Goal: Check status: Check status

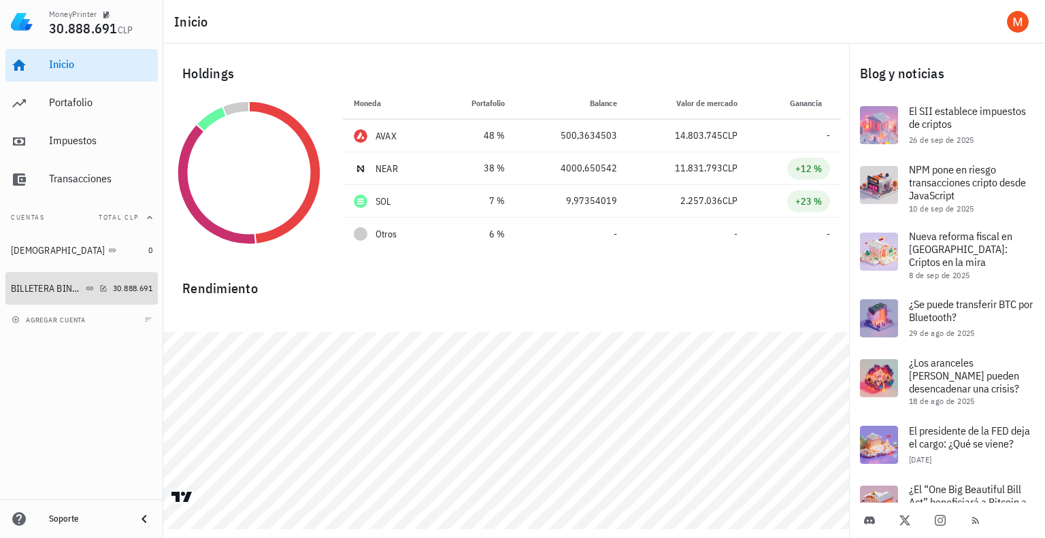
click at [49, 286] on div "BILLETERA BINANCE" at bounding box center [47, 289] width 72 height 12
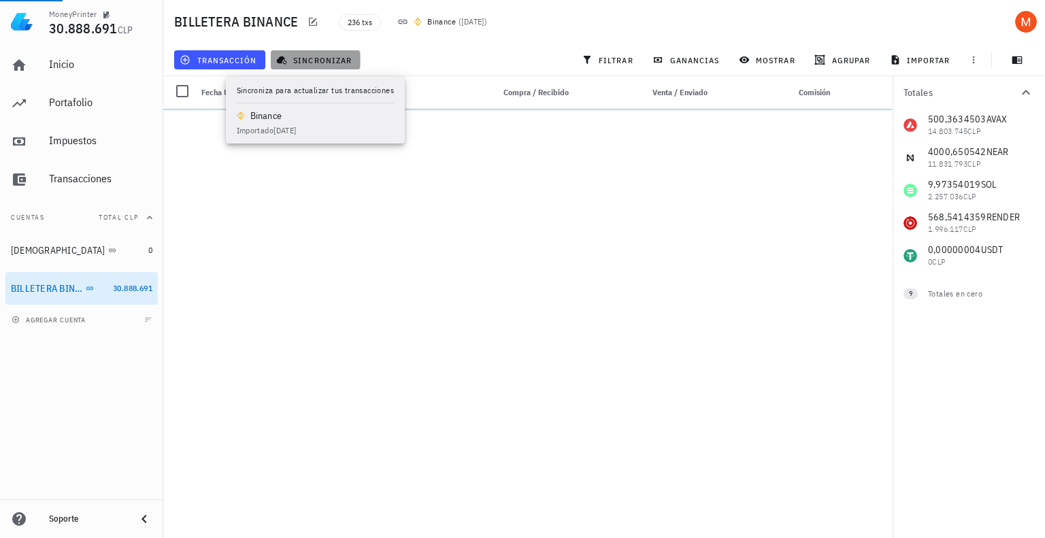
click at [325, 56] on span "sincronizar" at bounding box center [315, 59] width 73 height 11
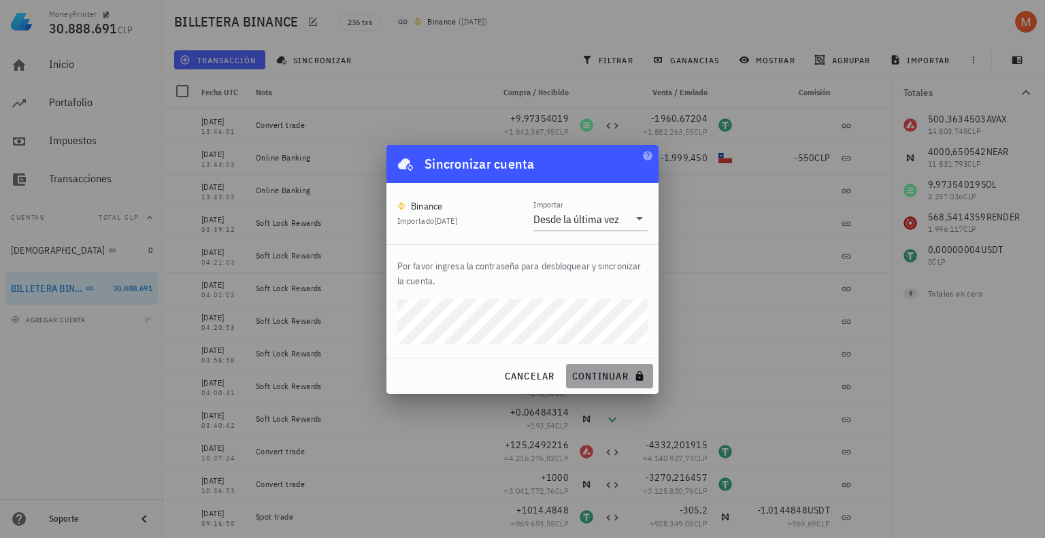
click at [597, 378] on span "continuar" at bounding box center [610, 376] width 76 height 12
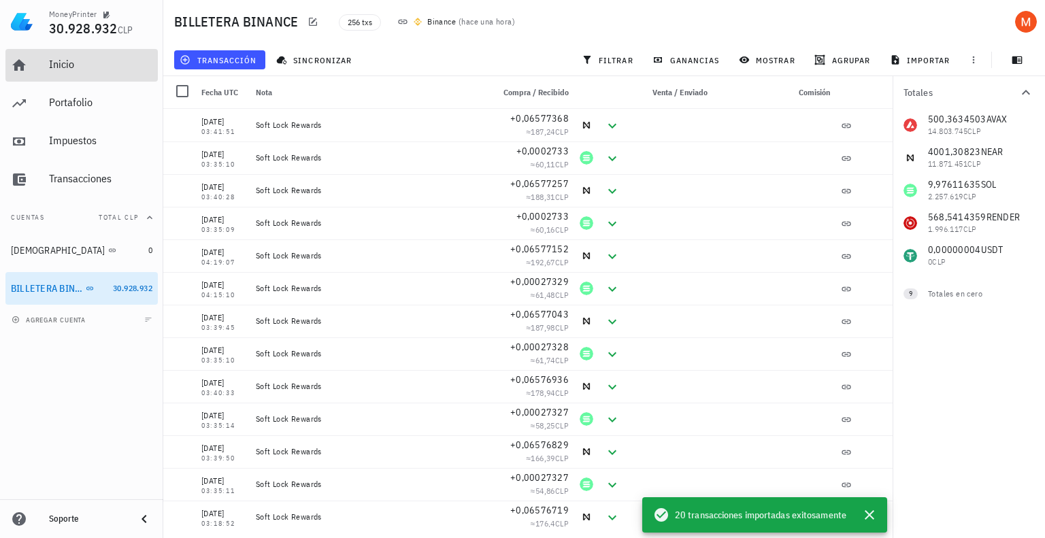
click at [96, 73] on div "Inicio" at bounding box center [100, 65] width 103 height 31
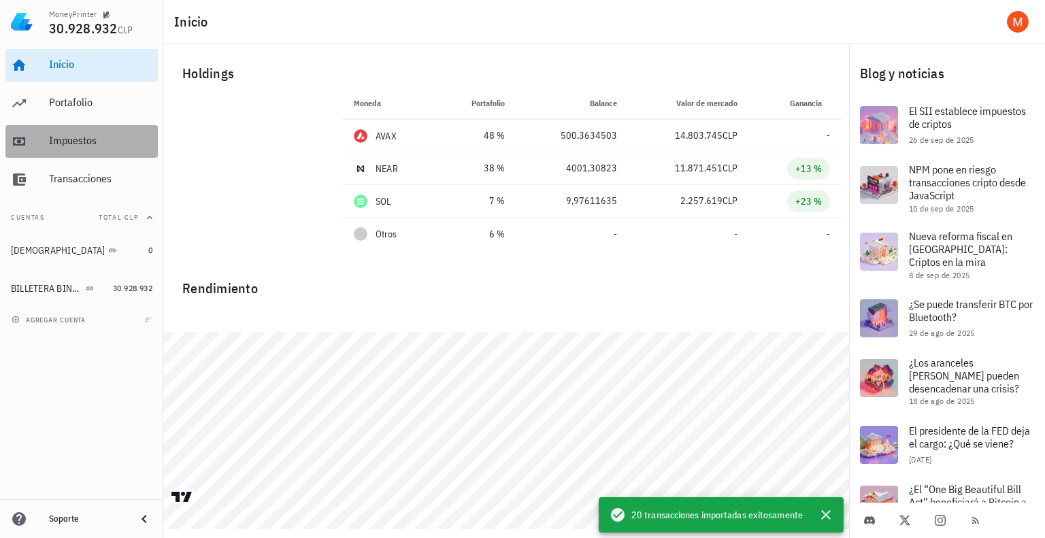
click at [76, 135] on div "Impuestos" at bounding box center [100, 140] width 103 height 13
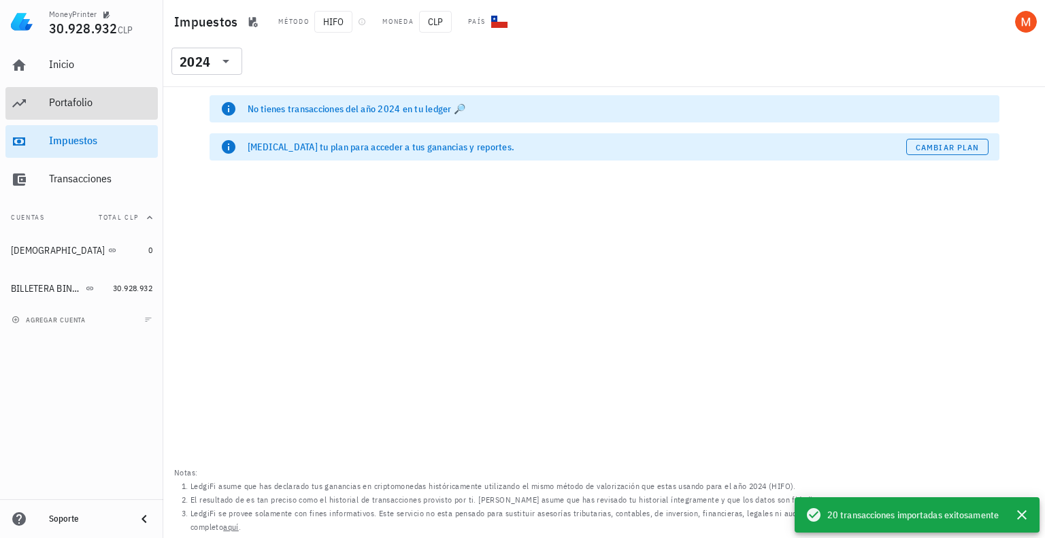
click at [74, 108] on div "Portafolio" at bounding box center [100, 102] width 103 height 13
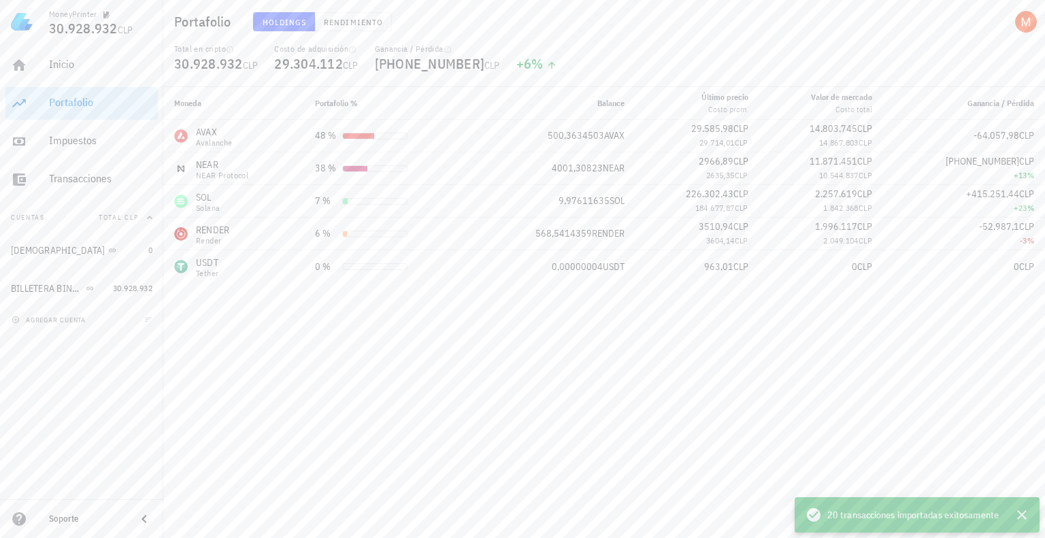
click at [493, 332] on div "Moneda Portafolio % Balance Último precio Costo prom. Valor de mercado Costo to…" at bounding box center [604, 312] width 882 height 451
click at [69, 76] on div "Inicio" at bounding box center [100, 65] width 103 height 31
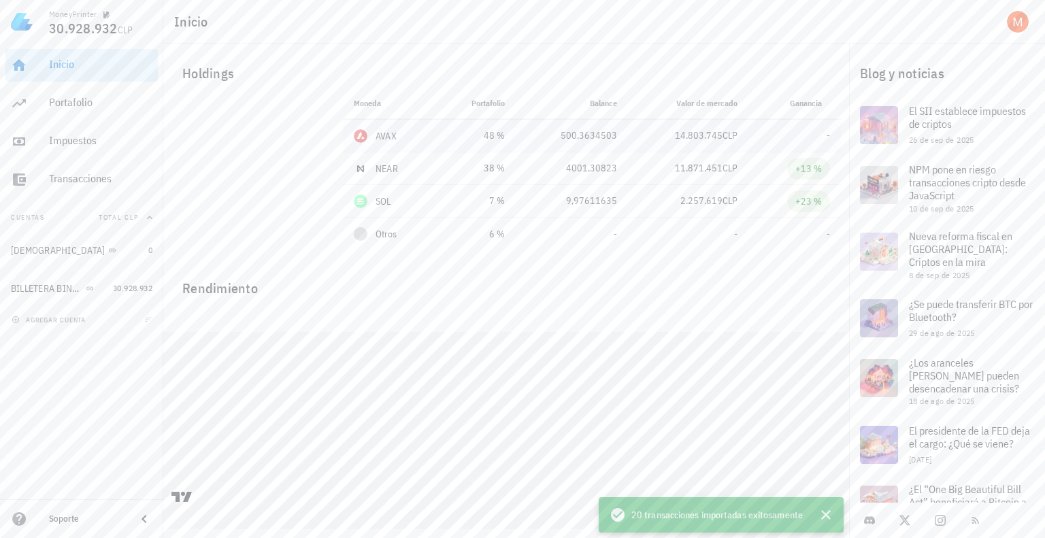
click at [422, 137] on div "AVAX" at bounding box center [390, 136] width 73 height 14
click at [443, 138] on td "48 %" at bounding box center [477, 136] width 79 height 33
click at [48, 75] on link "Inicio" at bounding box center [81, 65] width 152 height 33
click at [79, 61] on div "Inicio" at bounding box center [100, 64] width 103 height 13
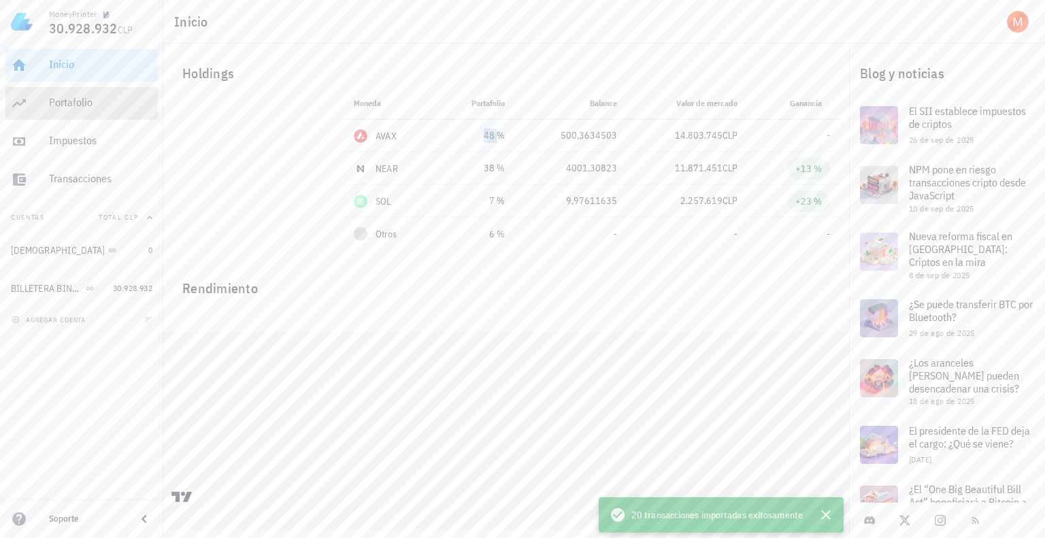
click at [97, 106] on div "Portafolio" at bounding box center [100, 102] width 103 height 13
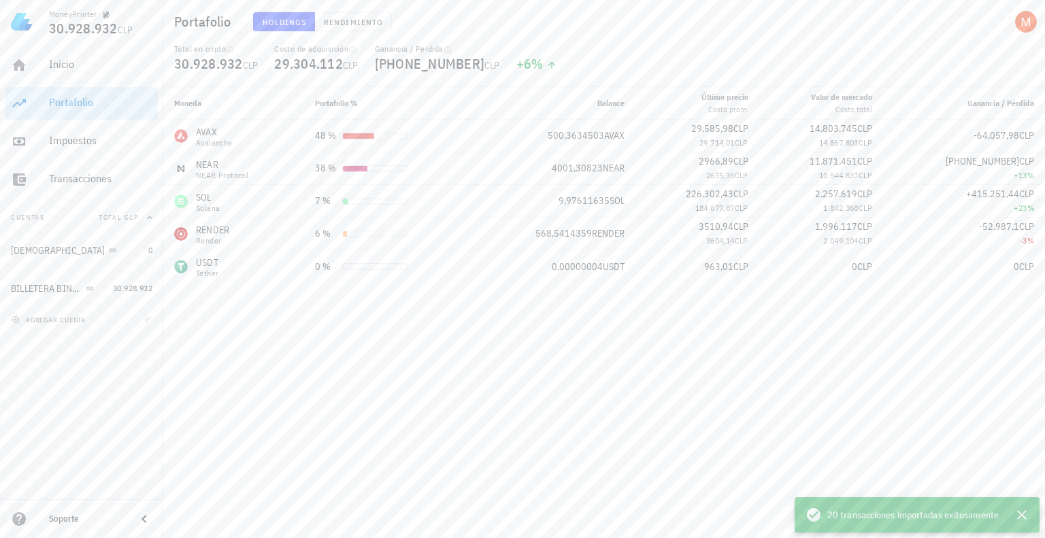
click at [101, 82] on div "Inicio Portafolio Impuestos Transacciones" at bounding box center [81, 123] width 152 height 158
click at [74, 69] on div "Inicio" at bounding box center [100, 64] width 103 height 13
